Goal: Check status: Check status

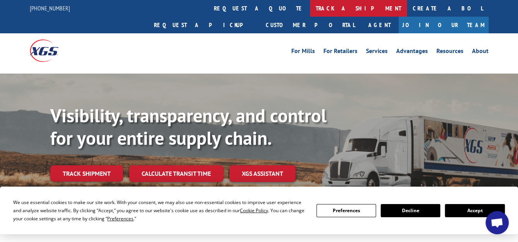
click at [310, 4] on link "track a shipment" at bounding box center [358, 8] width 97 height 17
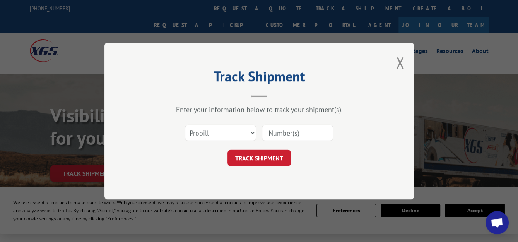
paste input "2870470"
type input "2870470"
drag, startPoint x: 251, startPoint y: 132, endPoint x: 245, endPoint y: 135, distance: 7.1
click at [251, 132] on select "Select category... Probill BOL PO" at bounding box center [220, 132] width 71 height 16
select select "bol"
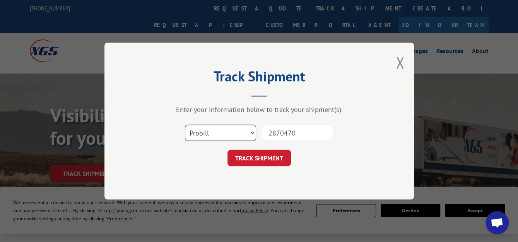
click at [185, 124] on select "Select category... Probill BOL PO" at bounding box center [220, 132] width 71 height 16
click at [267, 156] on button "TRACK SHIPMENT" at bounding box center [258, 158] width 63 height 16
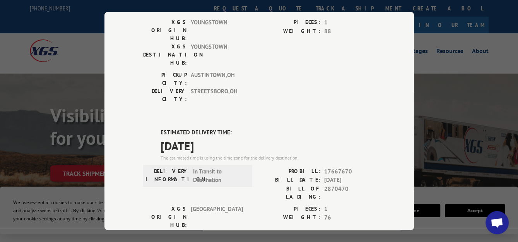
scroll to position [116, 0]
